Goal: Book appointment/travel/reservation

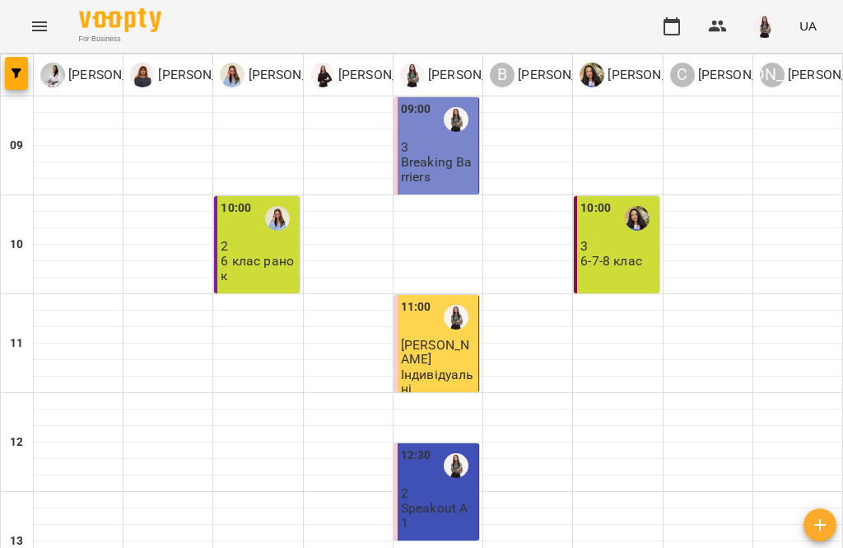
scroll to position [245, 0]
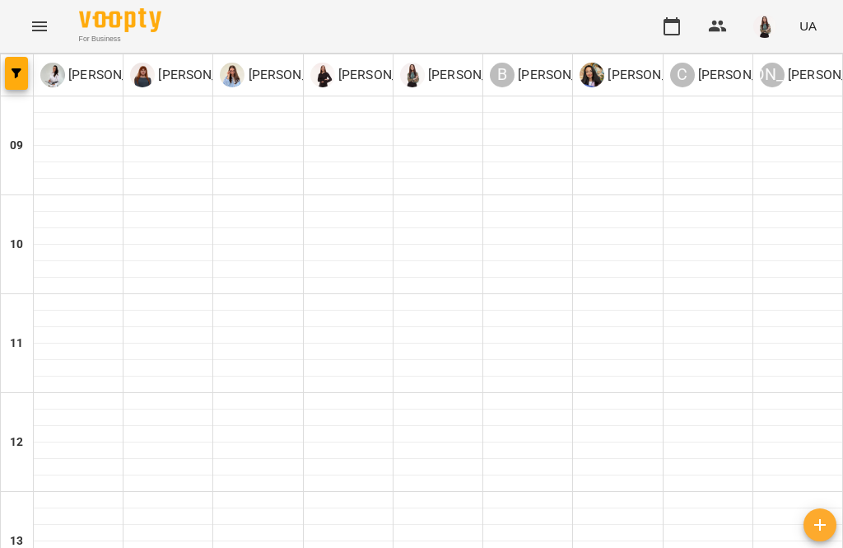
scroll to position [679, 0]
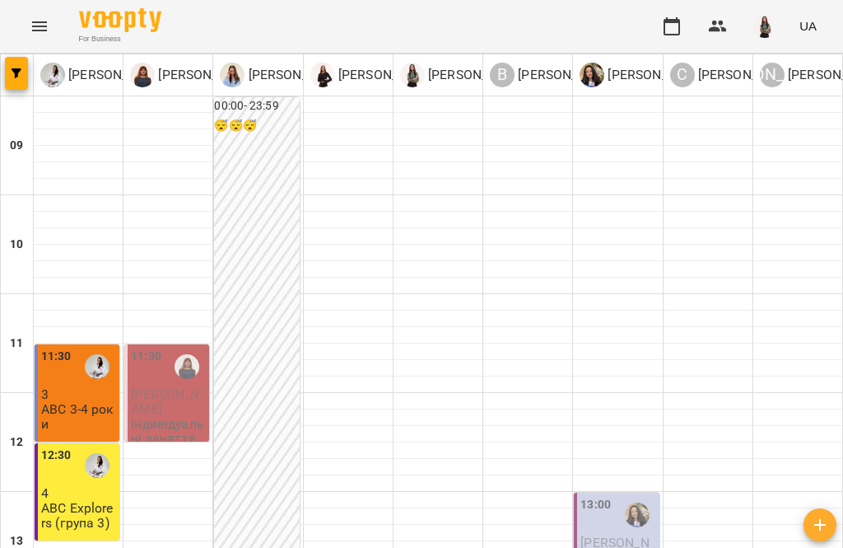
scroll to position [189, 0]
type input "**********"
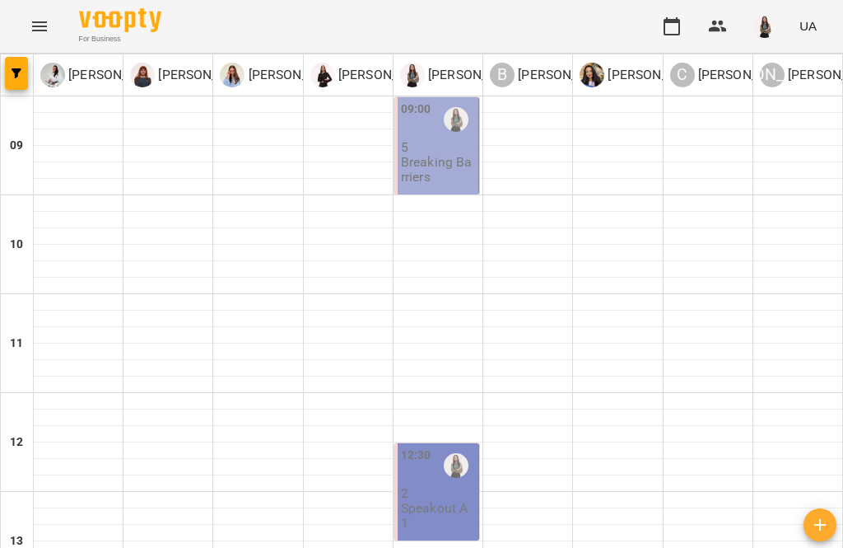
scroll to position [0, 0]
click at [632, 296] on div at bounding box center [708, 302] width 89 height 16
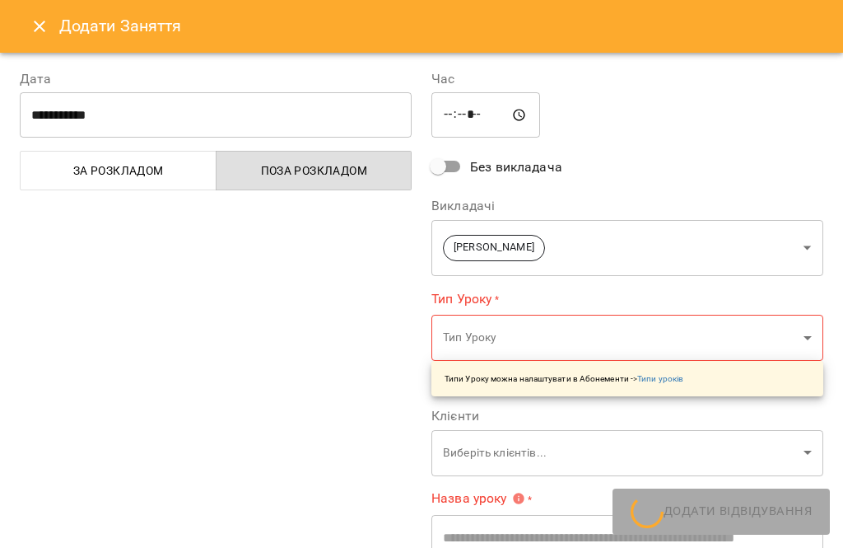
type input "**********"
click at [38, 12] on button "Close" at bounding box center [40, 27] width 40 height 40
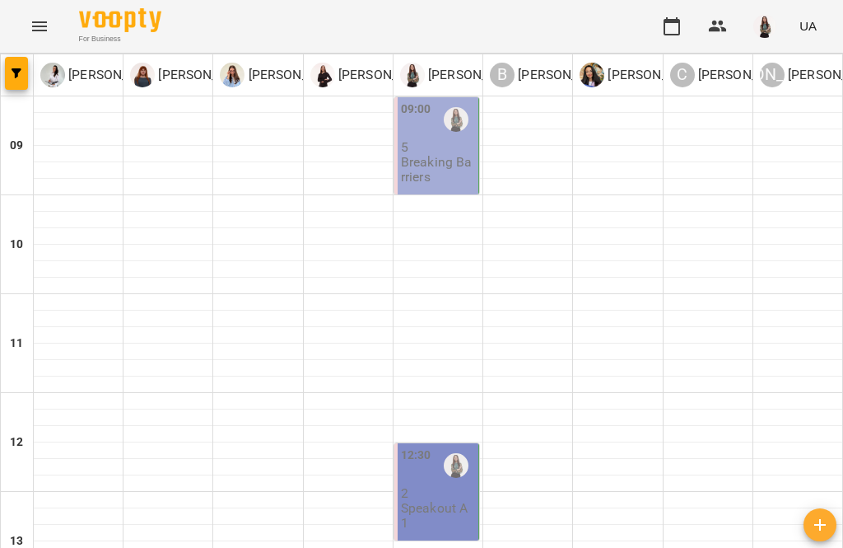
click at [451, 167] on p "Breaking Barriers" at bounding box center [438, 169] width 74 height 29
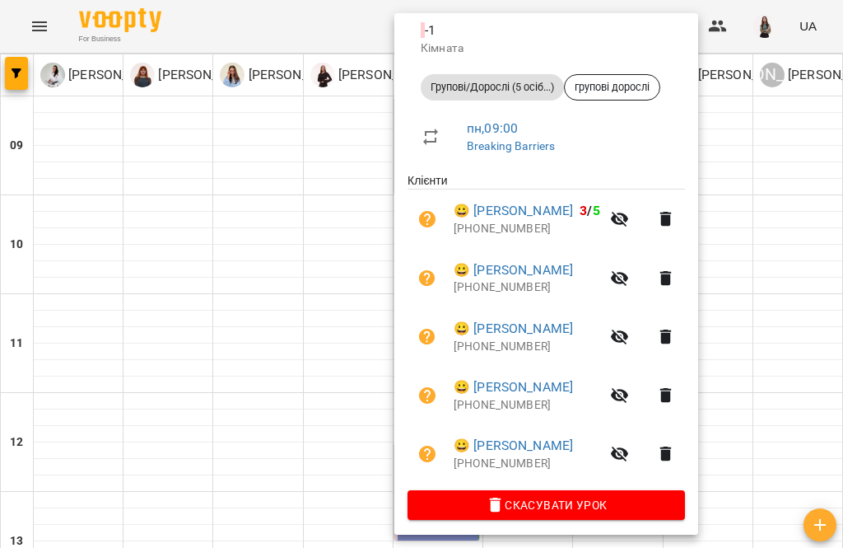
scroll to position [193, 0]
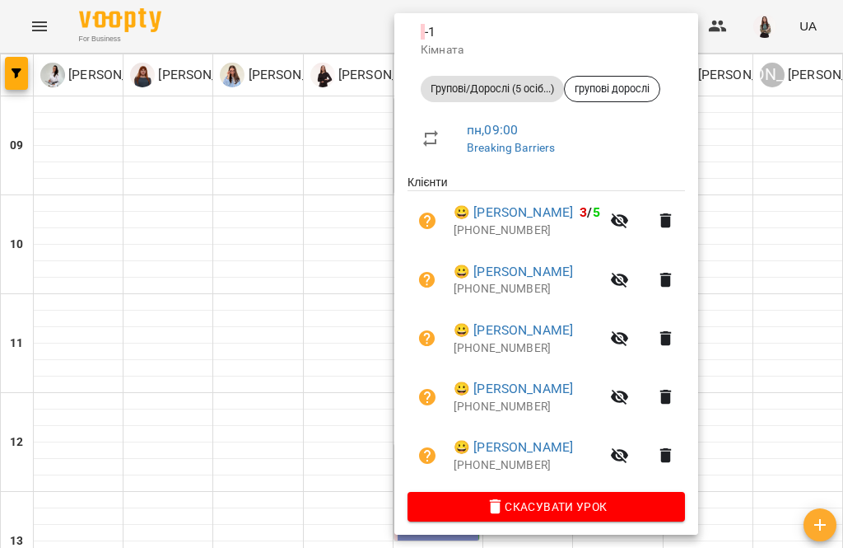
click at [341, 361] on div at bounding box center [421, 274] width 843 height 548
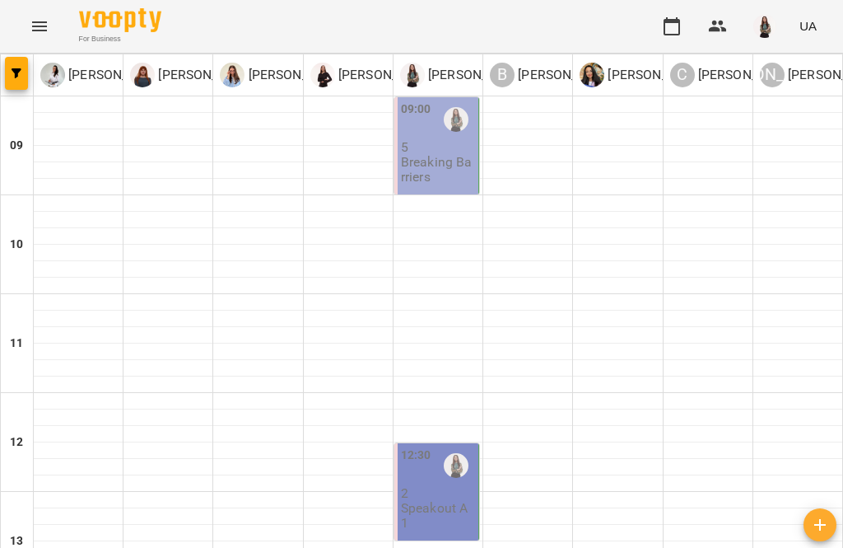
scroll to position [718, 0]
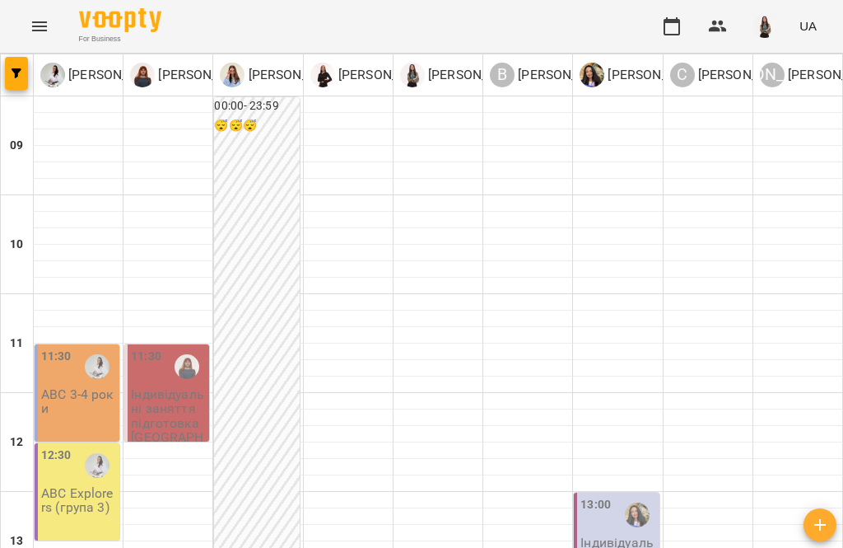
scroll to position [222, 0]
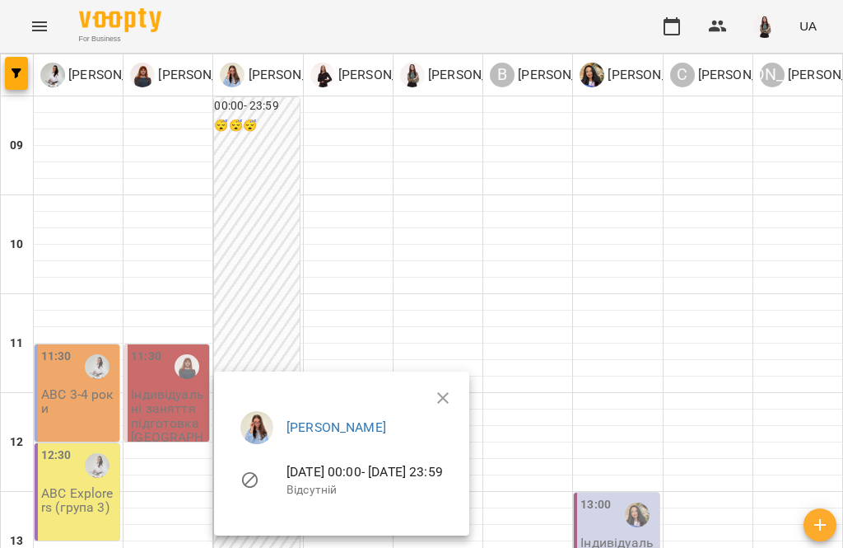
click at [453, 389] on icon "button" at bounding box center [443, 398] width 20 height 20
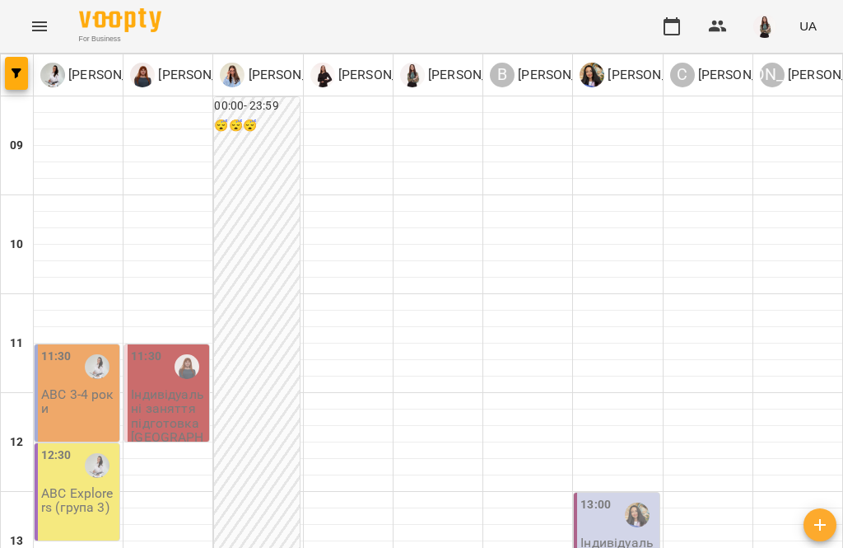
scroll to position [744, 0]
type input "**********"
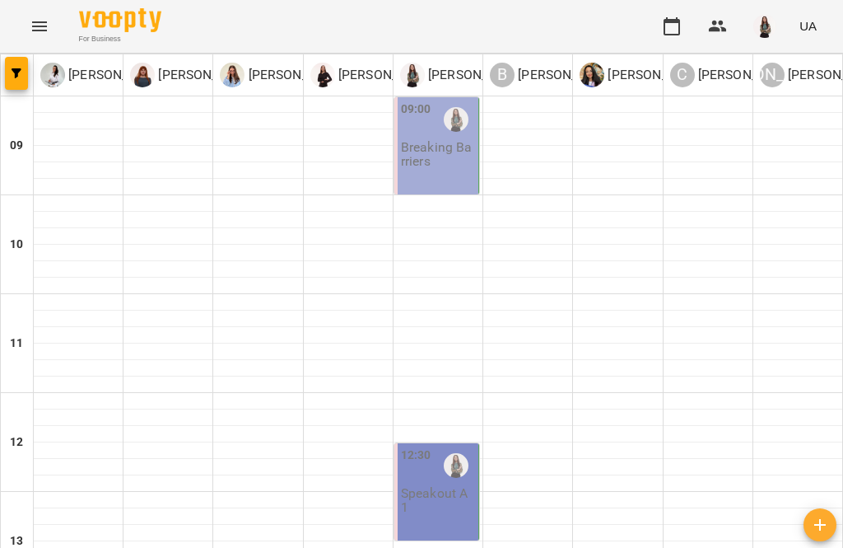
scroll to position [184, 0]
